Goal: Navigation & Orientation: Find specific page/section

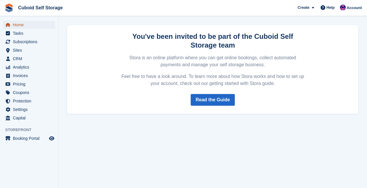
click at [26, 26] on span "Home" at bounding box center [30, 25] width 35 height 8
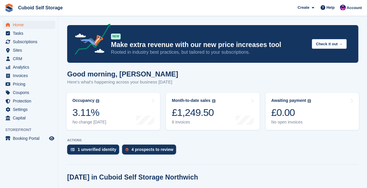
drag, startPoint x: 366, startPoint y: 25, endPoint x: 371, endPoint y: 45, distance: 20.9
click at [366, 45] on html "Cuboid Self Storage Create Subscription Invoice Contact Deal Discount Page Help…" at bounding box center [183, 94] width 367 height 188
